Goal: Task Accomplishment & Management: Use online tool/utility

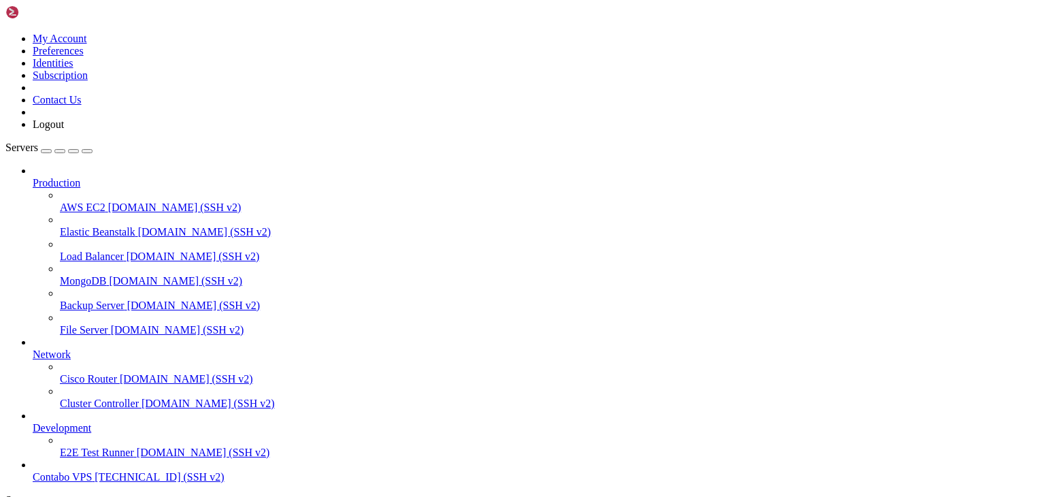
scroll to position [57, 0]
drag, startPoint x: 608, startPoint y: 54, endPoint x: 608, endPoint y: 41, distance: 12.9
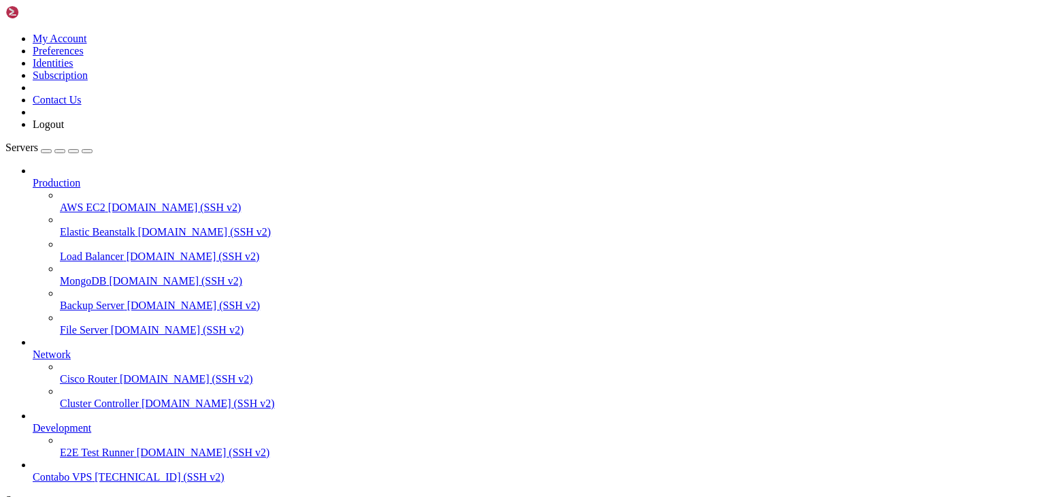
scroll to position [6919, 0]
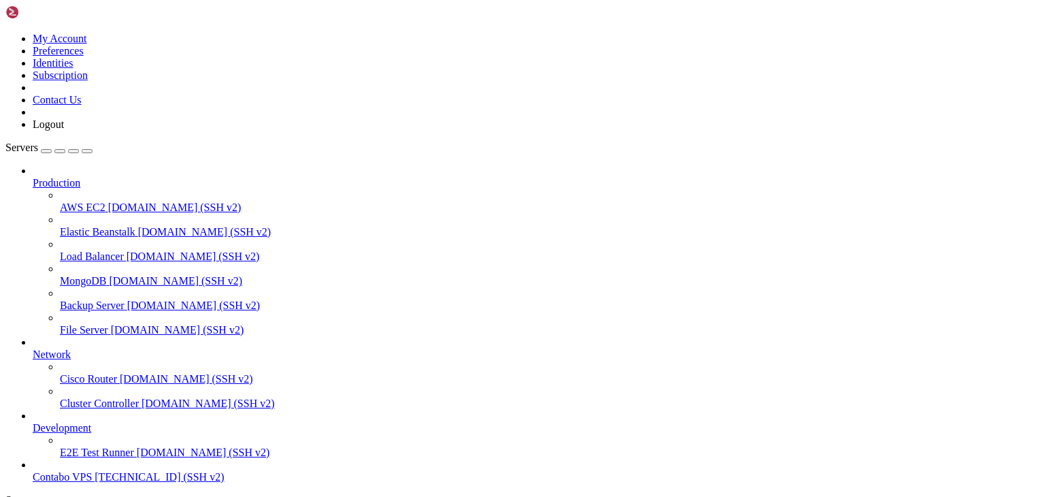
drag, startPoint x: 65, startPoint y: 1138, endPoint x: 478, endPoint y: 1141, distance: 413.1
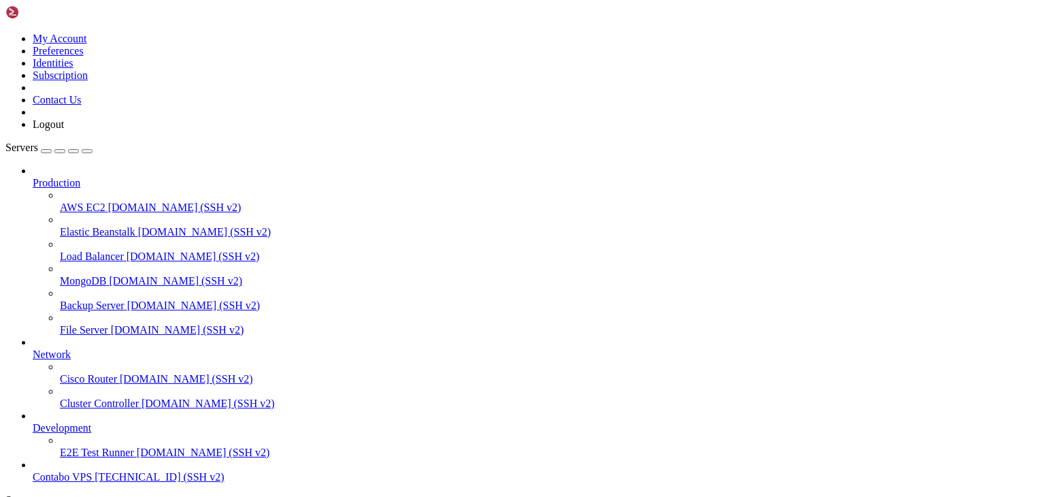
scroll to position [9418, 0]
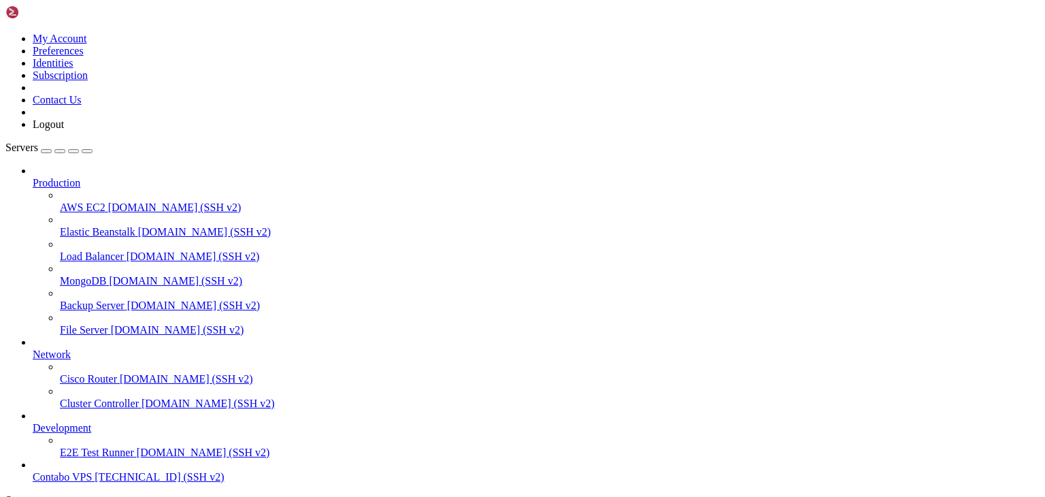
scroll to position [11431, 0]
drag, startPoint x: 190, startPoint y: 1062, endPoint x: 175, endPoint y: 1123, distance: 63.1
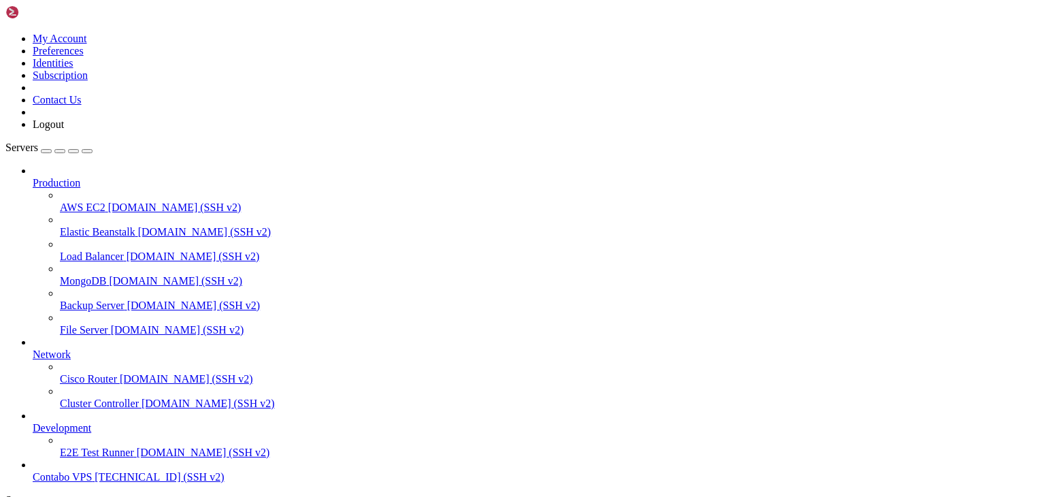
click html "Page up systemctl restart tradeseeker systemctl status tradeseeker --no-pager r…"
drag, startPoint x: 13, startPoint y: 1061, endPoint x: 189, endPoint y: 1062, distance: 175.6
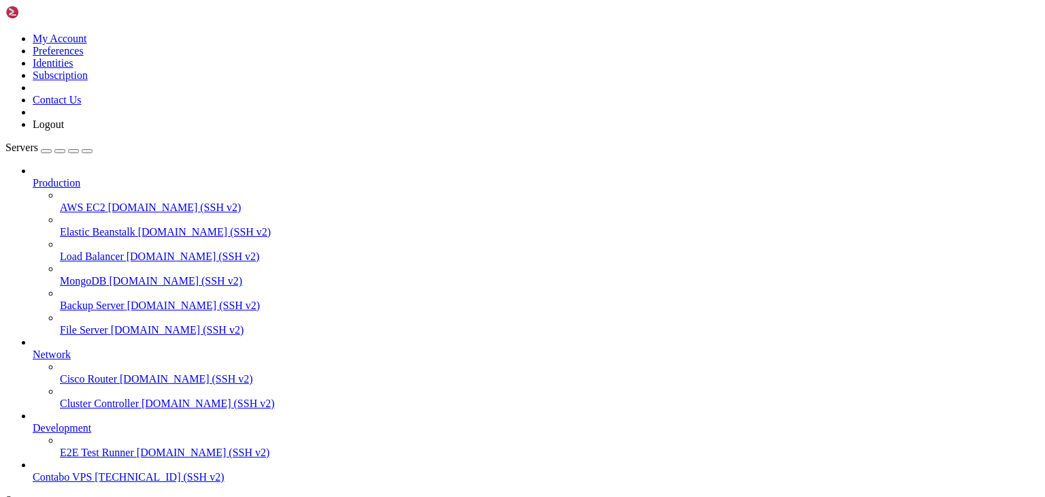
drag, startPoint x: 197, startPoint y: 1161, endPoint x: 374, endPoint y: 1228, distance: 188.5
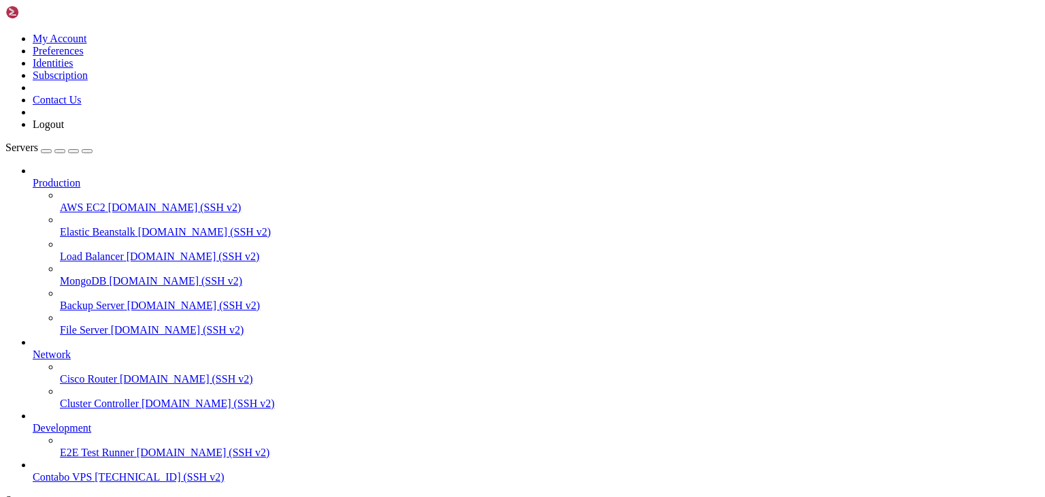
scroll to position [12912, 0]
drag, startPoint x: 190, startPoint y: 1015, endPoint x: 11, endPoint y: 1018, distance: 179.0
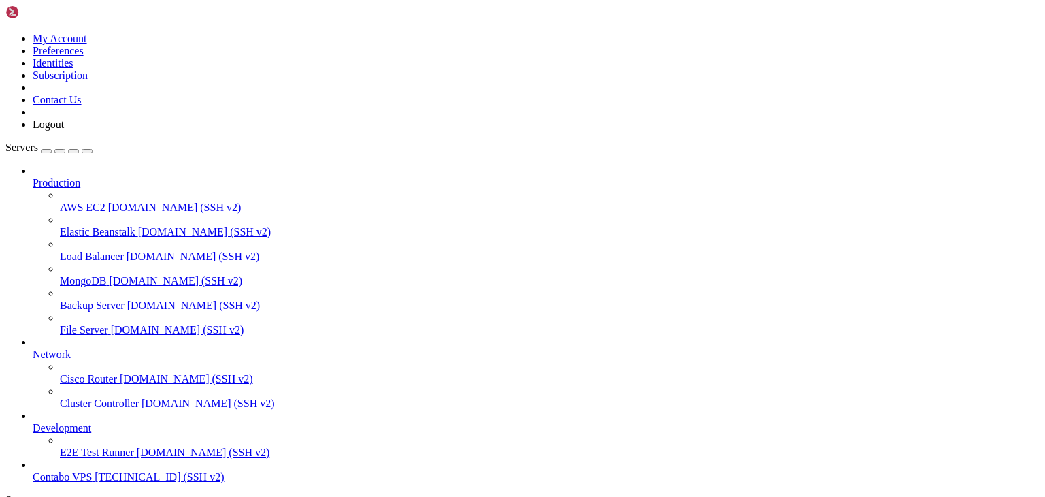
drag, startPoint x: 184, startPoint y: 1142, endPoint x: 37, endPoint y: 1118, distance: 148.9
drag, startPoint x: 32, startPoint y: 1130, endPoint x: 23, endPoint y: 1116, distance: 16.2
drag, startPoint x: 8, startPoint y: 1092, endPoint x: 86, endPoint y: 1115, distance: 81.8
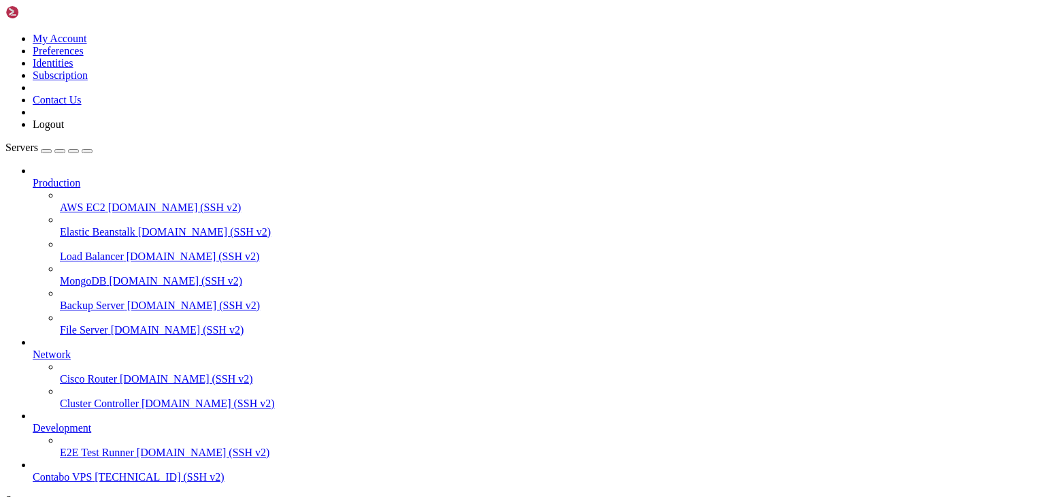
drag, startPoint x: 185, startPoint y: 1143, endPoint x: 6, endPoint y: 1101, distance: 183.7
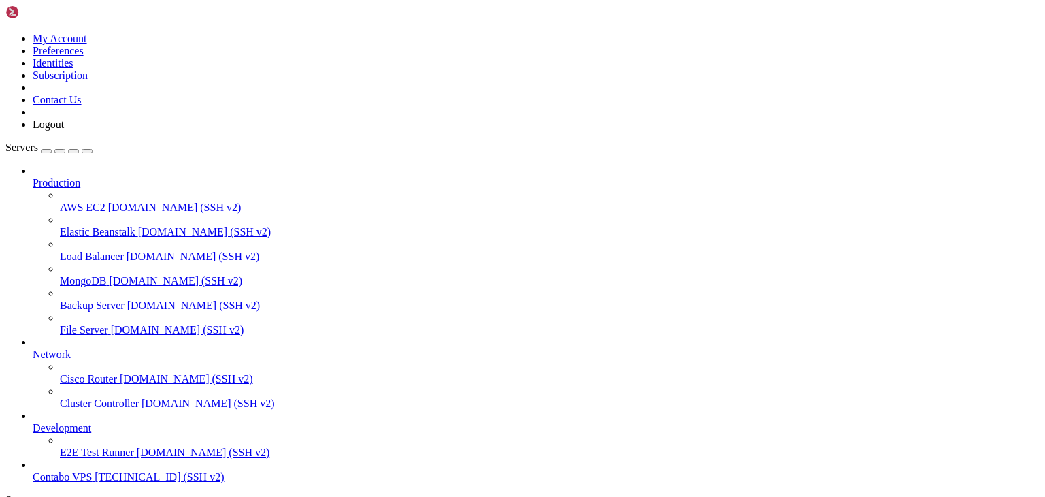
scroll to position [12784, 0]
copy x-row "root@vmi2776932:~/trade-seeker# ^C"
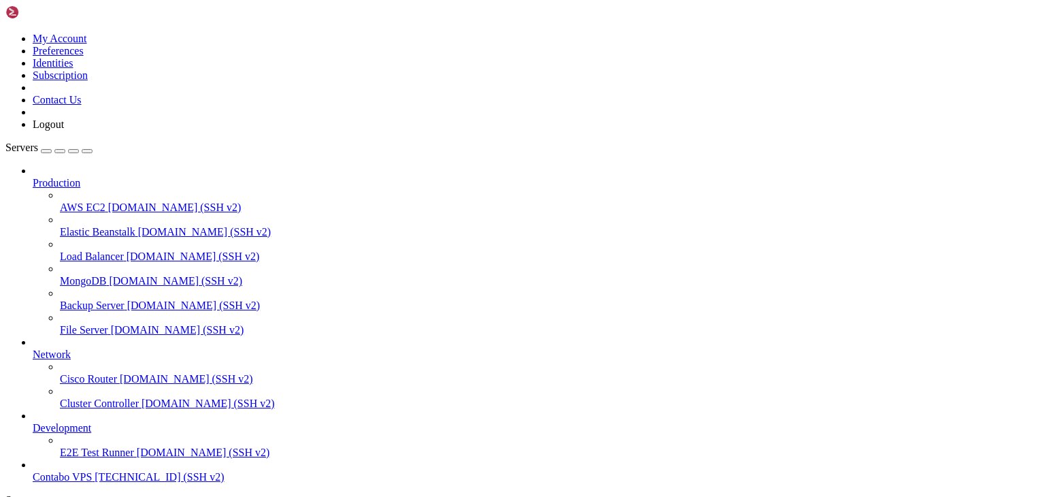
scroll to position [20802, 0]
click at [572, 299] on div at bounding box center [522, 248] width 1045 height 497
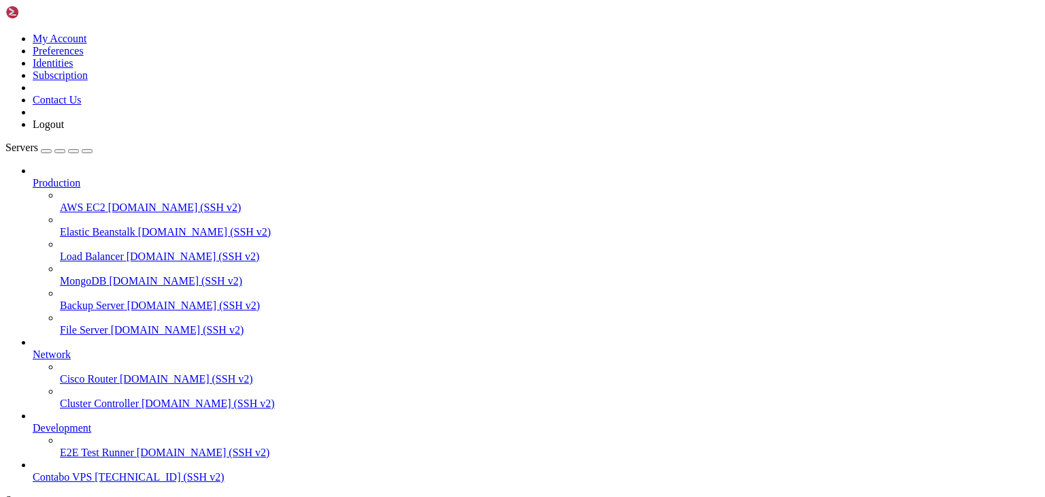
click at [131, 471] on span "[TECHNICAL_ID] (SSH v2)" at bounding box center [159, 477] width 129 height 12
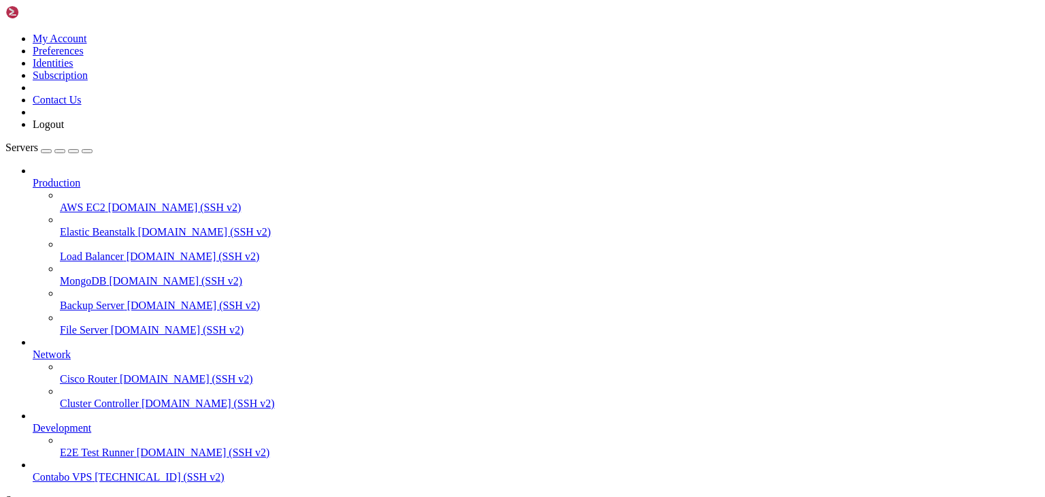
type input "/root"
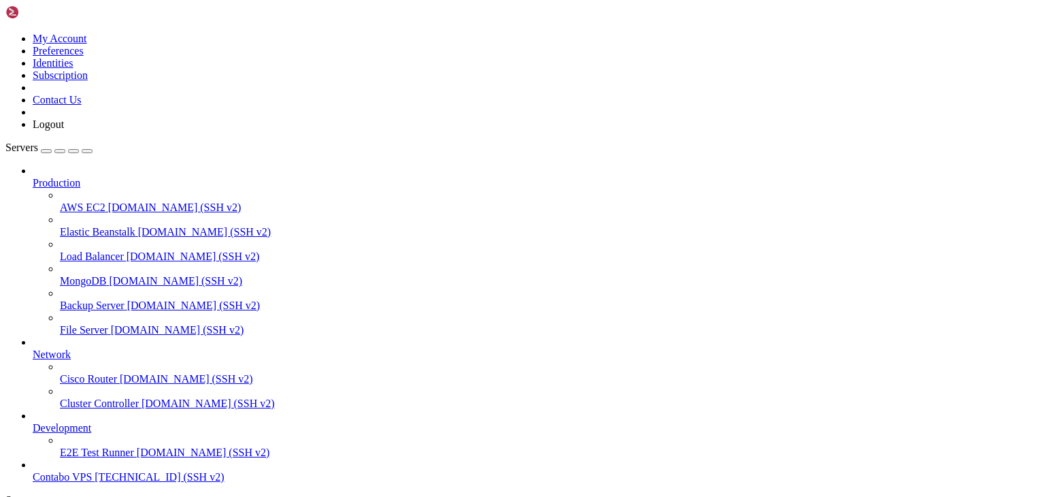
scroll to position [35577, 0]
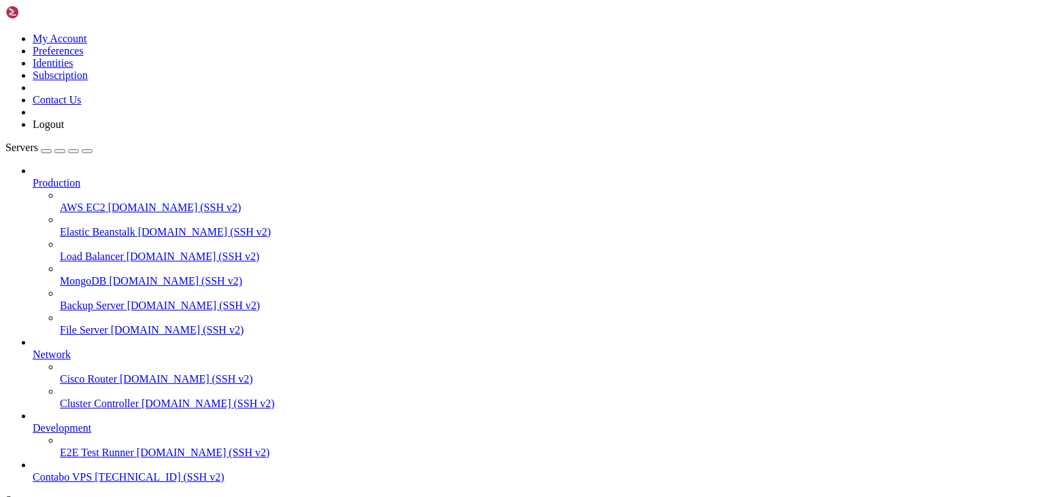
scroll to position [36167, 0]
